Goal: Task Accomplishment & Management: Use online tool/utility

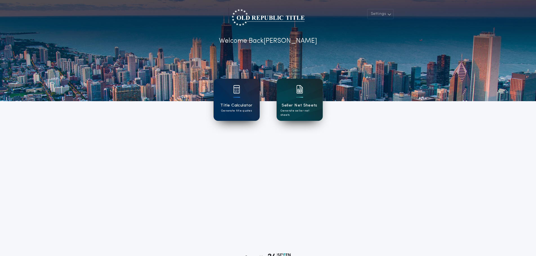
click at [293, 107] on h1 "Seller Net Sheets" at bounding box center [299, 105] width 36 height 6
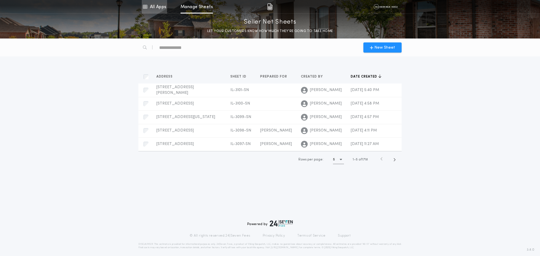
click at [152, 6] on link "All Apps" at bounding box center [154, 6] width 25 height 13
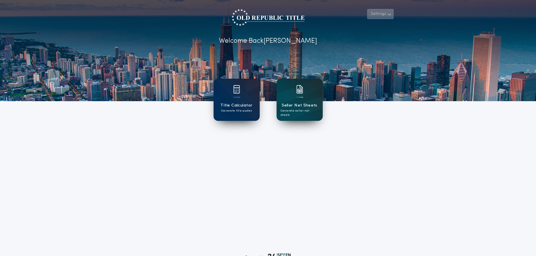
click at [376, 16] on button "Settings" at bounding box center [380, 14] width 26 height 10
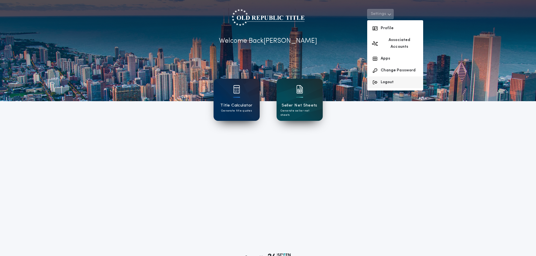
click at [389, 76] on button "Logout" at bounding box center [395, 82] width 56 height 12
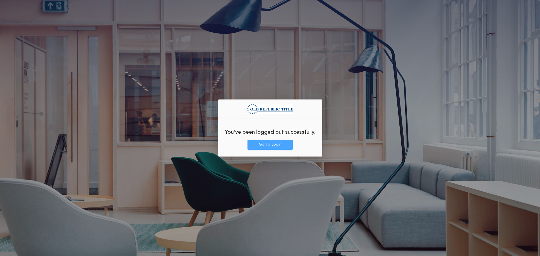
click at [267, 143] on button "Go To Login" at bounding box center [269, 145] width 45 height 10
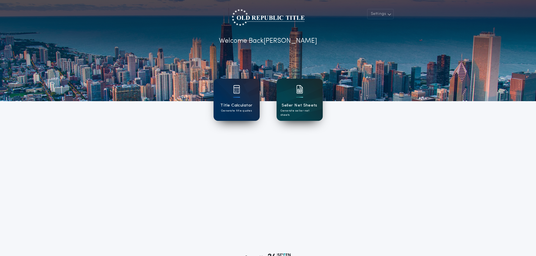
click at [301, 104] on h1 "Seller Net Sheets" at bounding box center [299, 105] width 36 height 6
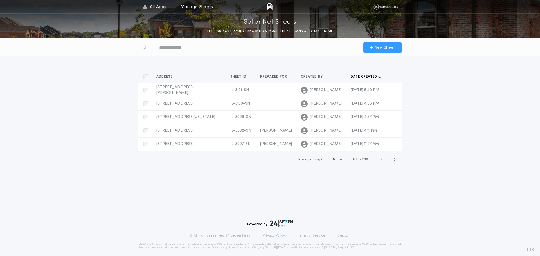
click at [382, 48] on span "New Sheet" at bounding box center [384, 48] width 21 height 6
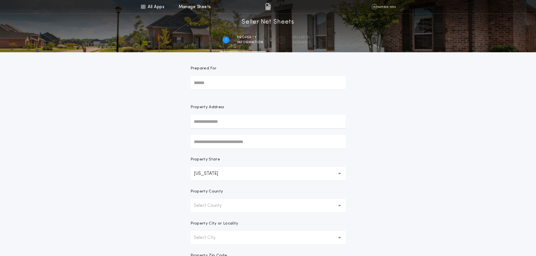
click at [225, 123] on input "text" at bounding box center [267, 121] width 155 height 13
type input "**********"
click at [230, 143] on button "833 W Lincoln Hwy, Joliet, IL, 60432, USA" at bounding box center [267, 141] width 155 height 8
type input "**********"
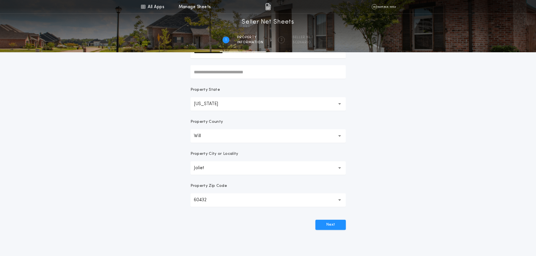
scroll to position [84, 0]
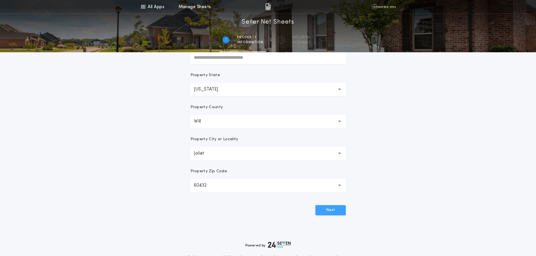
click at [330, 208] on button "Next" at bounding box center [330, 210] width 30 height 10
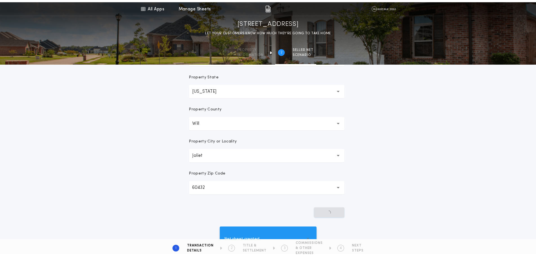
scroll to position [0, 0]
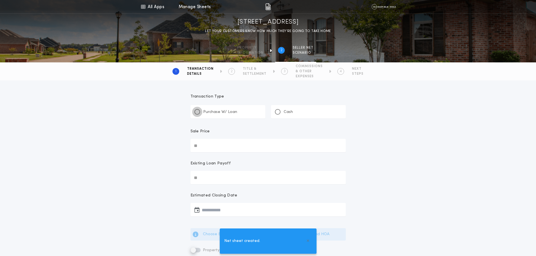
click at [198, 111] on div at bounding box center [197, 112] width 3 height 3
drag, startPoint x: 223, startPoint y: 146, endPoint x: 192, endPoint y: 140, distance: 31.5
click at [192, 140] on input "Sale Price" at bounding box center [267, 145] width 155 height 13
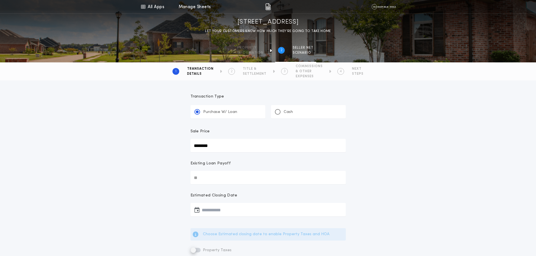
type input "********"
click at [197, 210] on icon "button" at bounding box center [196, 210] width 5 height 0
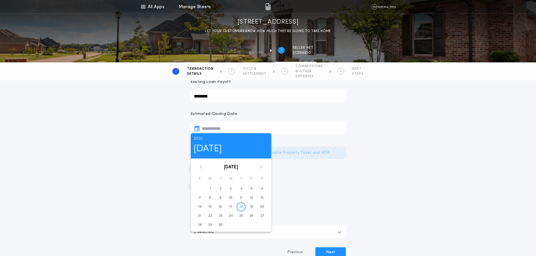
scroll to position [84, 0]
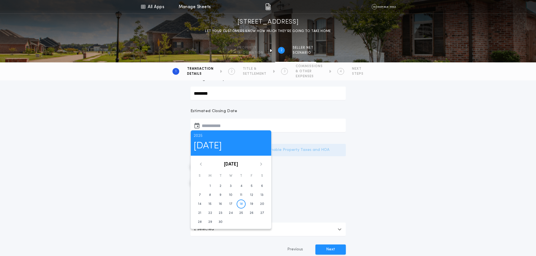
click at [260, 163] on icon at bounding box center [260, 164] width 3 height 3
click at [253, 203] on button "17" at bounding box center [251, 204] width 9 height 9
type input "**********"
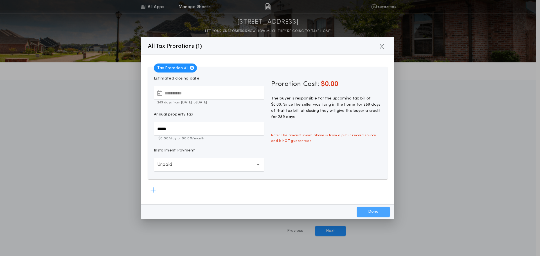
click at [375, 211] on button "Done" at bounding box center [373, 212] width 33 height 10
drag, startPoint x: 177, startPoint y: 129, endPoint x: 138, endPoint y: 127, distance: 39.5
click at [138, 127] on div "**********" at bounding box center [270, 128] width 540 height 256
click at [374, 213] on button "Done" at bounding box center [373, 212] width 33 height 10
type input "*****"
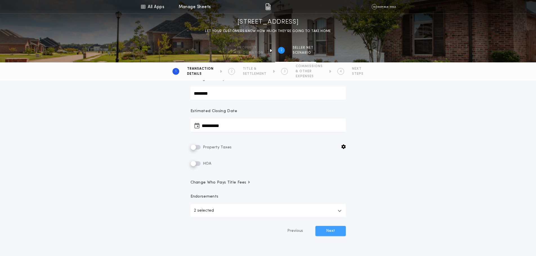
click at [329, 231] on button "Next" at bounding box center [330, 231] width 30 height 10
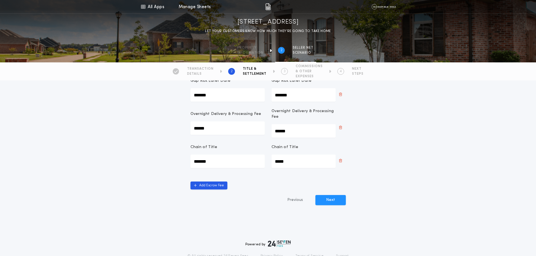
scroll to position [309, 0]
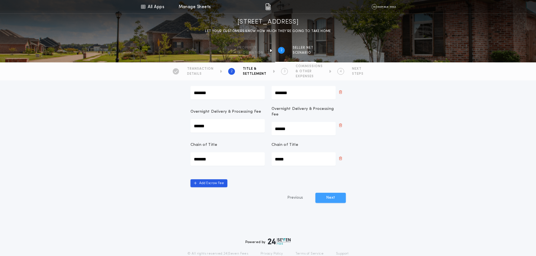
click at [329, 197] on button "Next" at bounding box center [330, 198] width 30 height 10
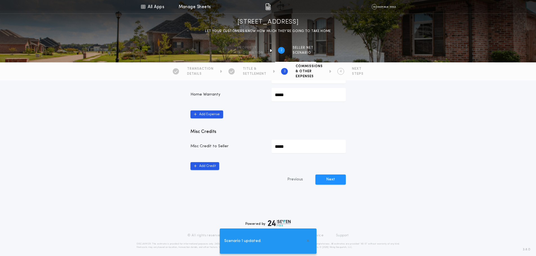
scroll to position [331, 0]
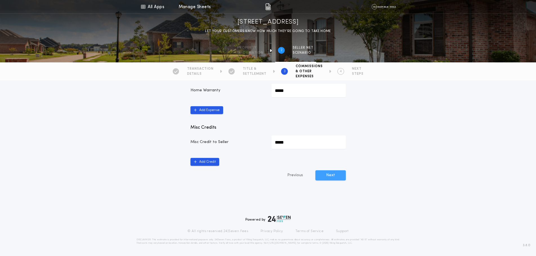
click at [331, 175] on button "Next" at bounding box center [330, 175] width 30 height 10
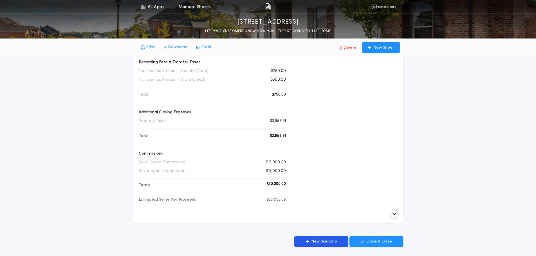
scroll to position [225, 0]
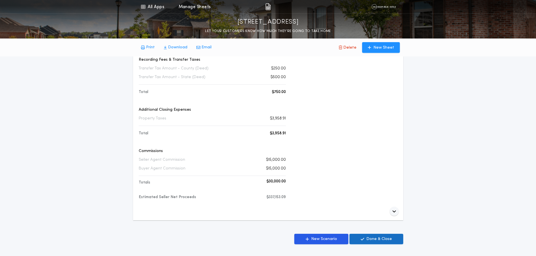
click at [382, 239] on p "Done & Close" at bounding box center [379, 239] width 26 height 6
